Goal: Find specific page/section

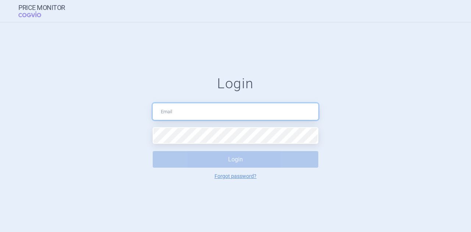
click at [181, 117] on input "text" at bounding box center [236, 111] width 166 height 17
type input "[PERSON_NAME][EMAIL_ADDRESS][DOMAIN_NAME]"
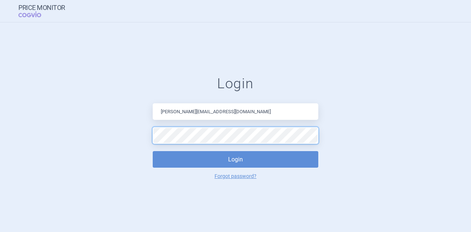
click at [153, 151] on button "Login" at bounding box center [236, 159] width 166 height 17
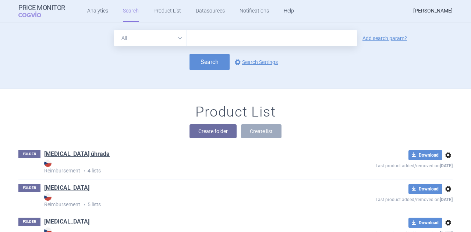
click at [222, 39] on input "text" at bounding box center [272, 38] width 170 height 17
type input "[MEDICAL_DATA]"
click button "Search" at bounding box center [210, 62] width 40 height 17
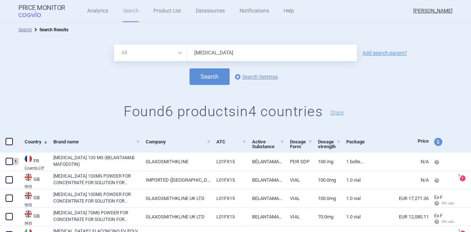
scroll to position [55, 0]
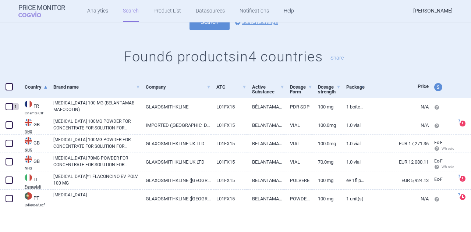
click at [417, 64] on h1 "Found 6 products in 4 countries Share" at bounding box center [235, 57] width 471 height 17
